Goal: Transaction & Acquisition: Purchase product/service

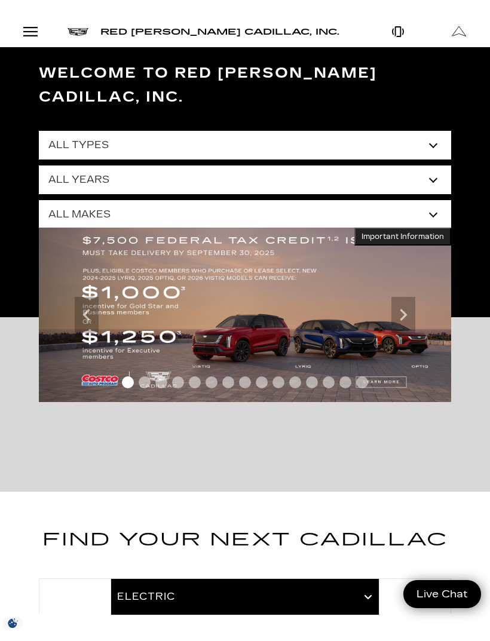
click at [412, 165] on select "All Years 2026 2025 2024 2023 2022 2021 2020 2019 2018 2017 2015 2014 2013" at bounding box center [245, 179] width 412 height 29
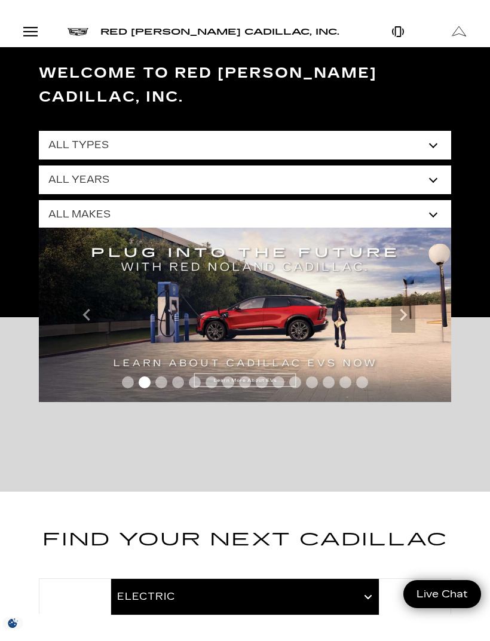
click at [415, 131] on select "All Types New Used Certified Used Demo" at bounding box center [245, 145] width 412 height 29
click at [398, 200] on select "All Makes Audi BMW Cadillac Chevrolet Ford GMC Jeep Lexus Subaru Toyota Volkswa…" at bounding box center [245, 214] width 412 height 29
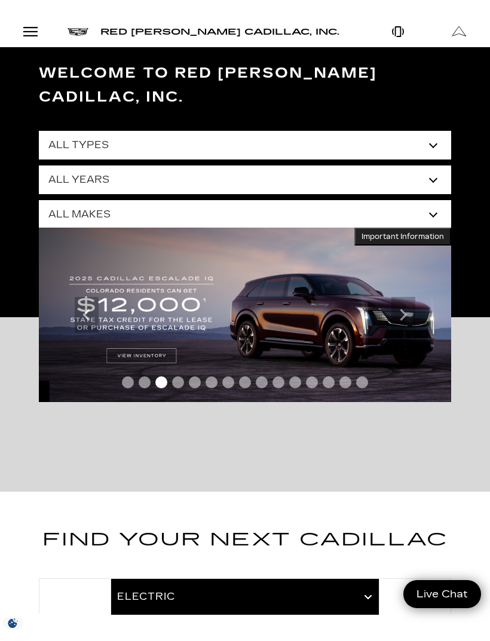
select select "Cadillac"
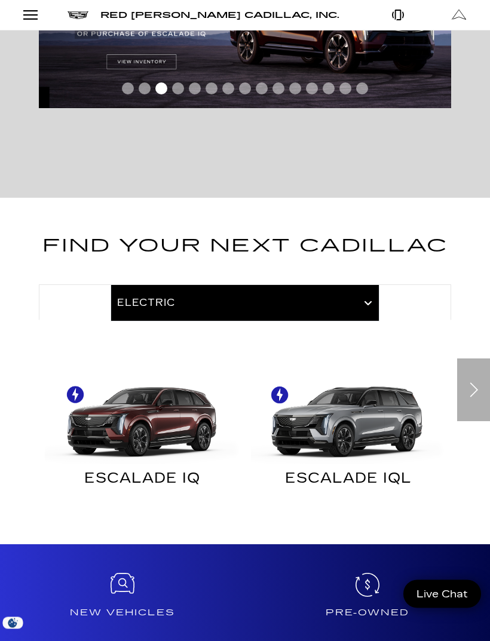
scroll to position [294, 0]
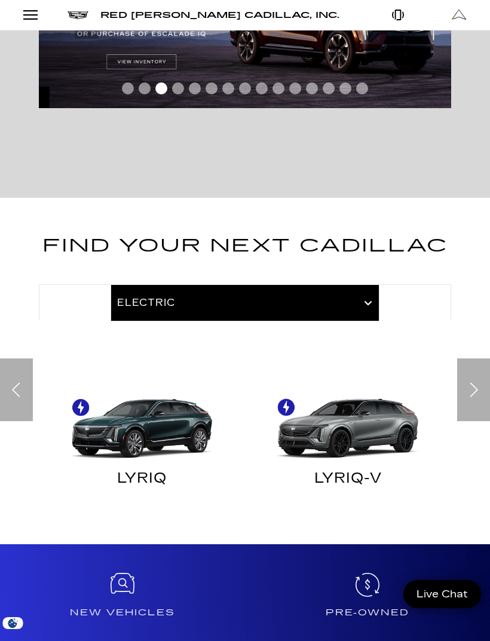
click at [171, 398] on img "Electric" at bounding box center [142, 415] width 194 height 97
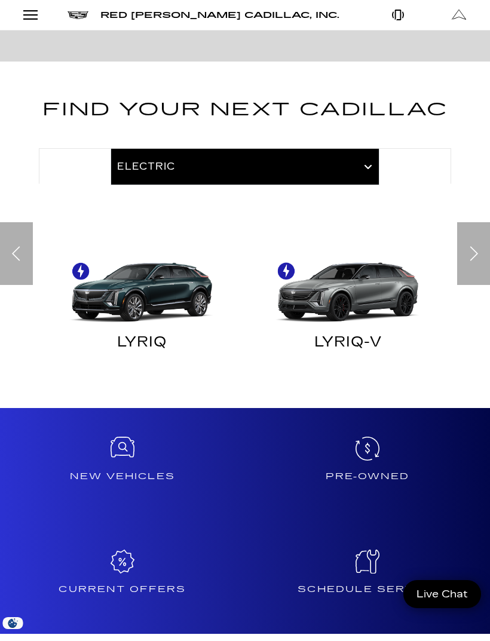
click at [359, 273] on img at bounding box center [348, 279] width 194 height 97
click at [340, 234] on img at bounding box center [348, 279] width 194 height 97
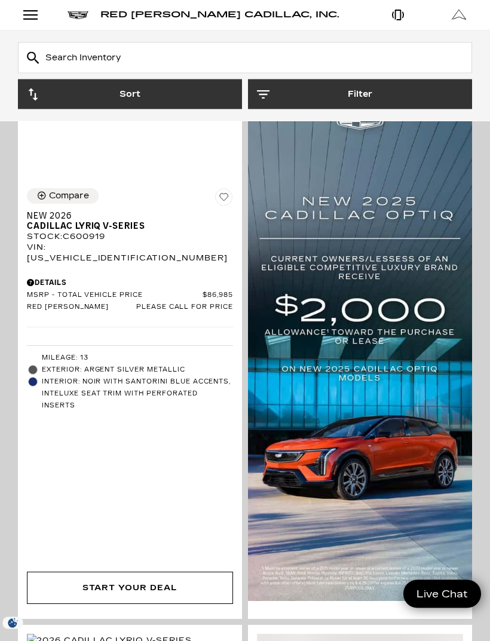
scroll to position [653, 0]
